Goal: Check status: Check status

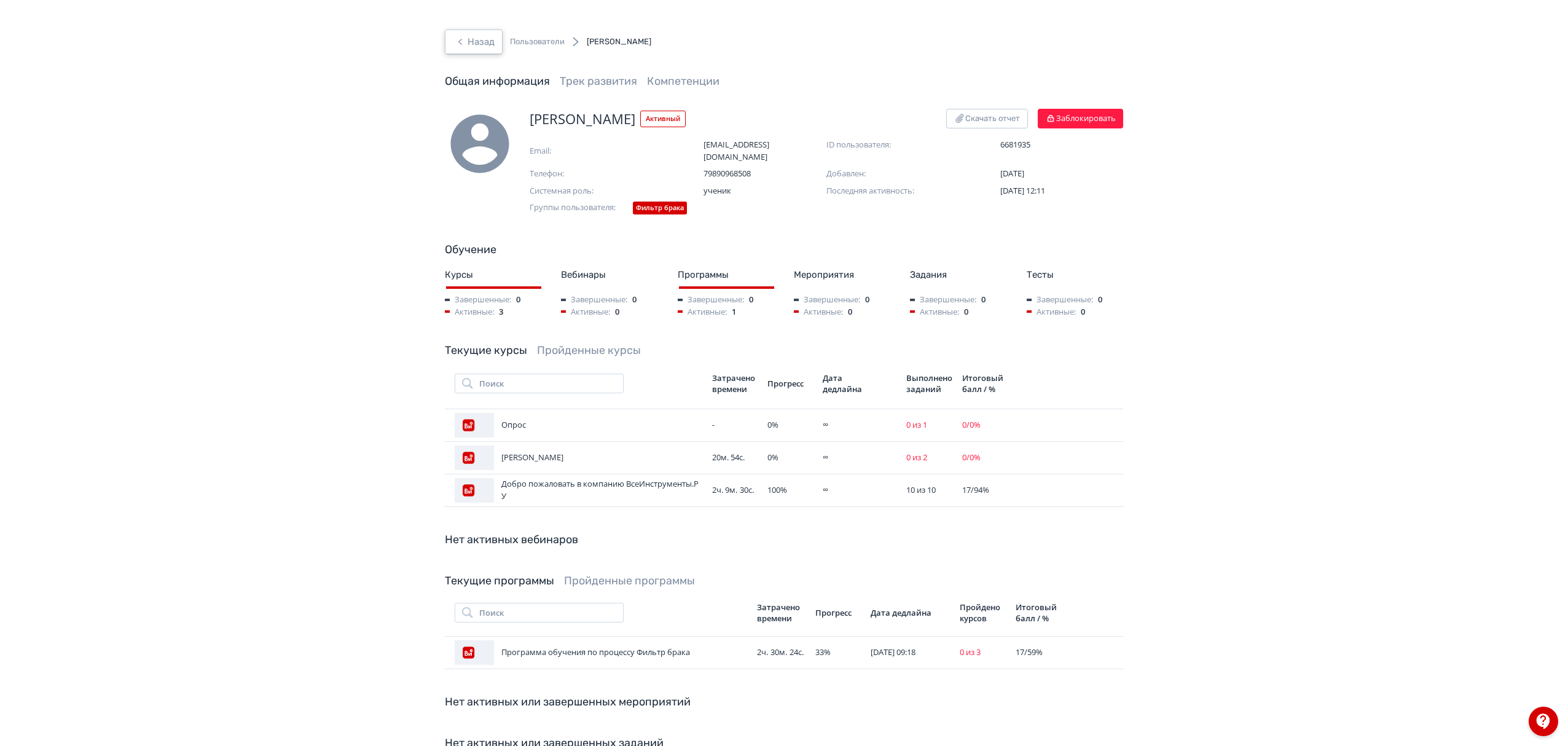
click at [469, 42] on button "Назад" at bounding box center [473, 42] width 58 height 25
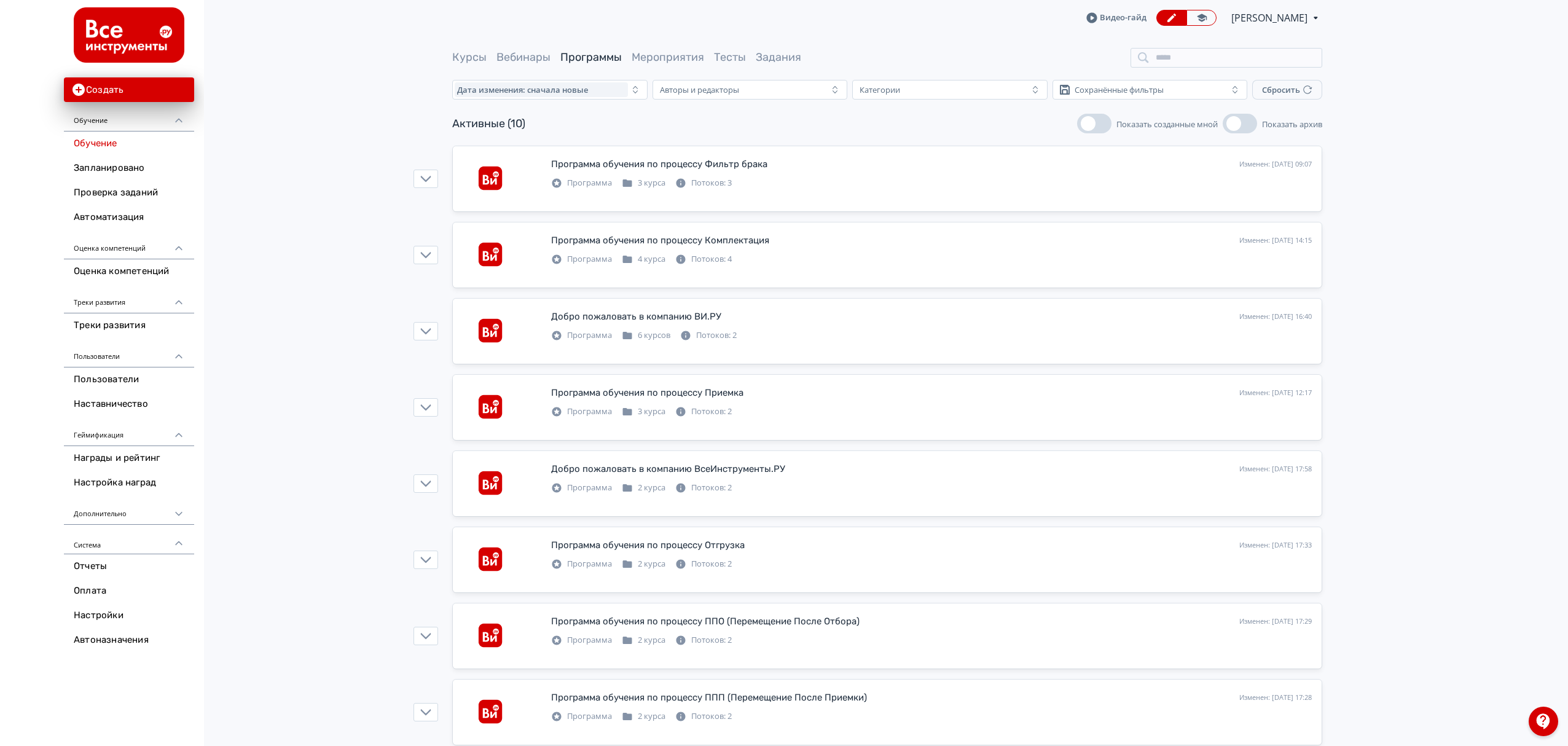
click at [411, 184] on div "Программа обучения по процессу Фильтр брака [PERSON_NAME]: [DATE] 09:07 Добавит…" at bounding box center [888, 527] width 983 height 762
click at [426, 181] on icon "button" at bounding box center [426, 179] width 10 height 6
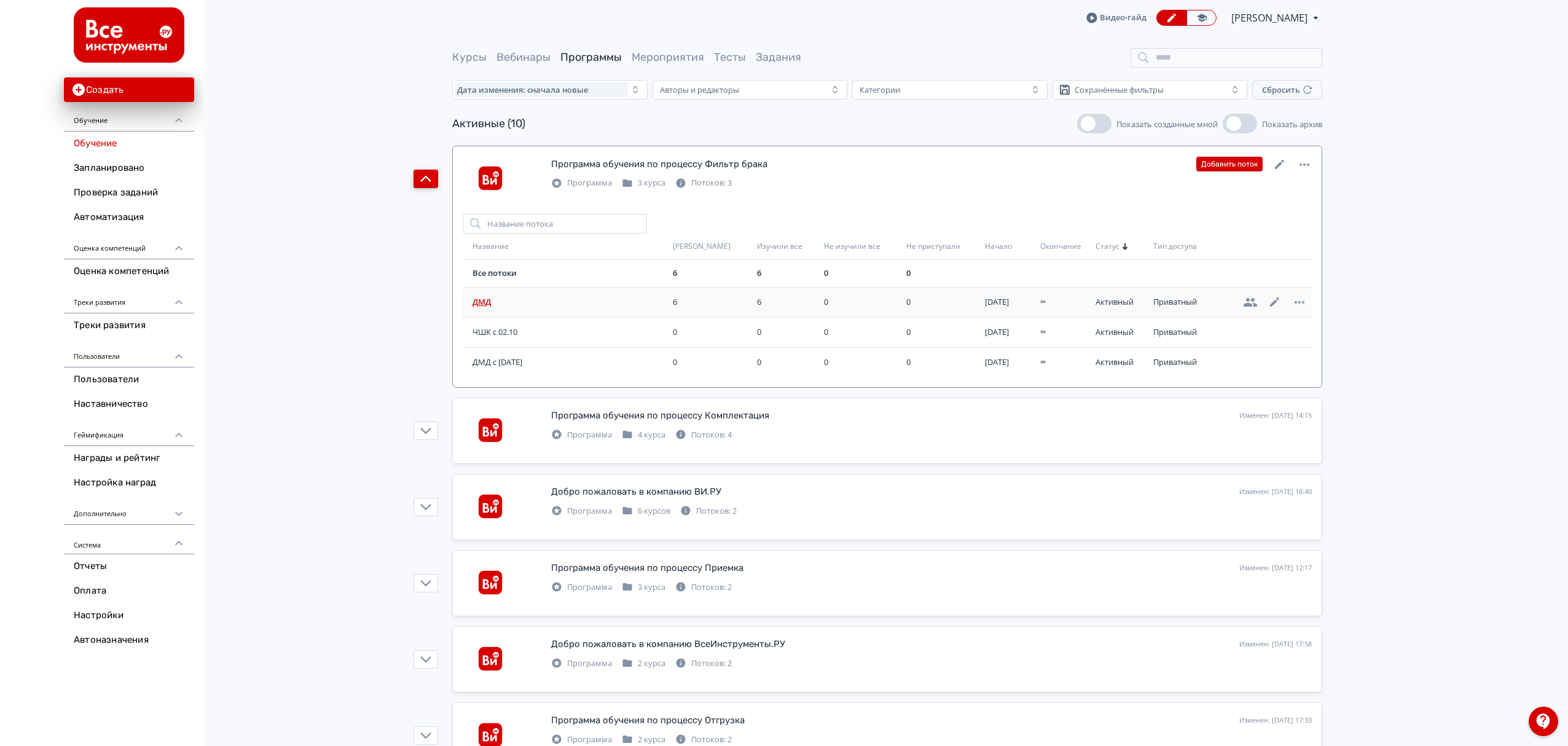
click at [500, 300] on span "ДМД" at bounding box center [570, 302] width 195 height 12
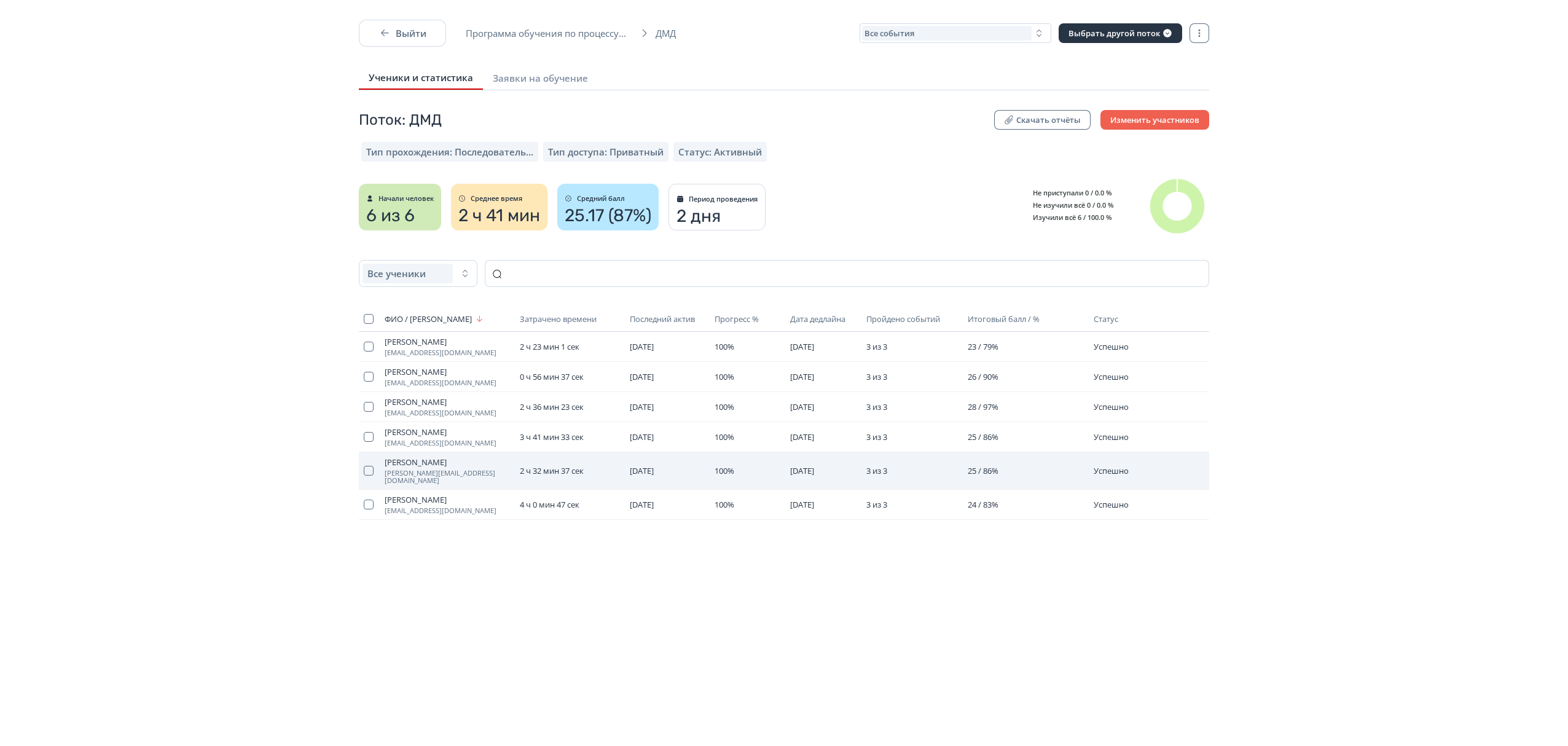
click at [447, 460] on span "[PERSON_NAME]" at bounding box center [447, 463] width 125 height 10
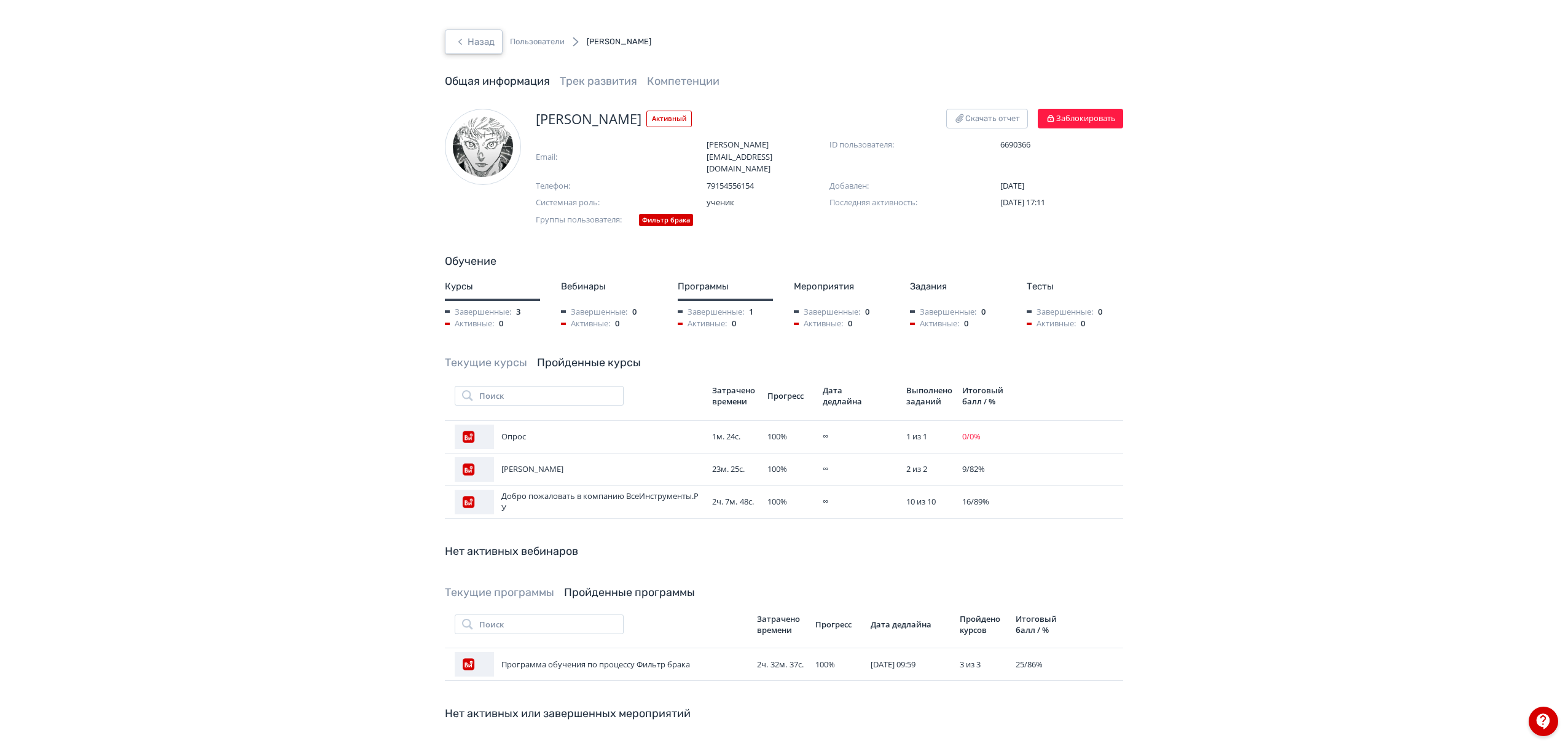
click at [468, 44] on button "Назад" at bounding box center [473, 42] width 58 height 25
